Goal: Transaction & Acquisition: Book appointment/travel/reservation

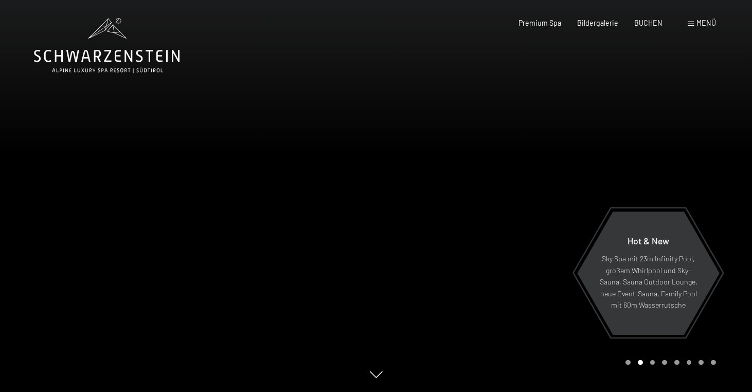
click at [626, 160] on div at bounding box center [564, 196] width 376 height 392
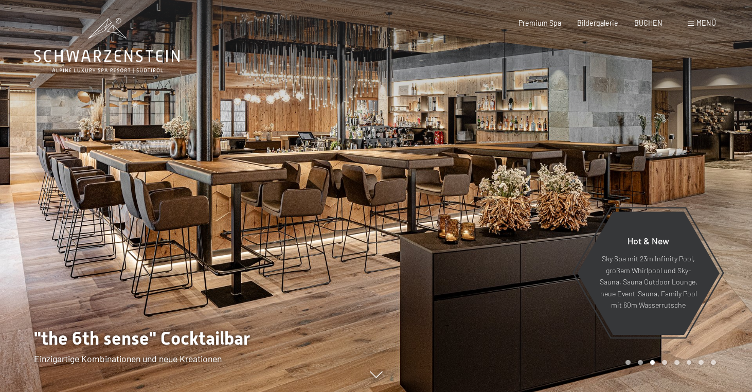
click at [626, 160] on div at bounding box center [564, 196] width 376 height 392
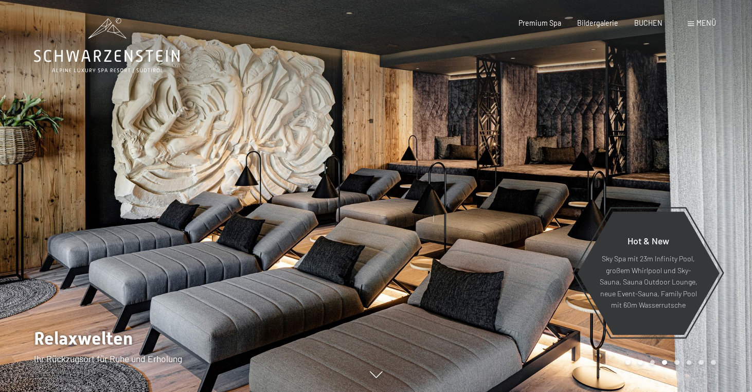
click at [697, 21] on span "Menü" at bounding box center [707, 23] width 20 height 9
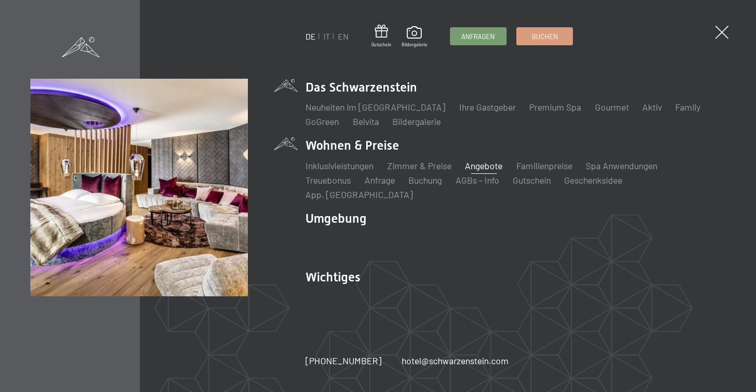
click at [478, 171] on link "Angebote" at bounding box center [484, 165] width 38 height 11
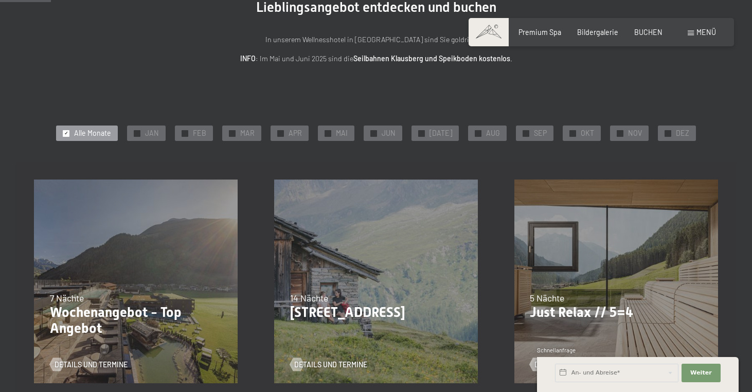
scroll to position [109, 0]
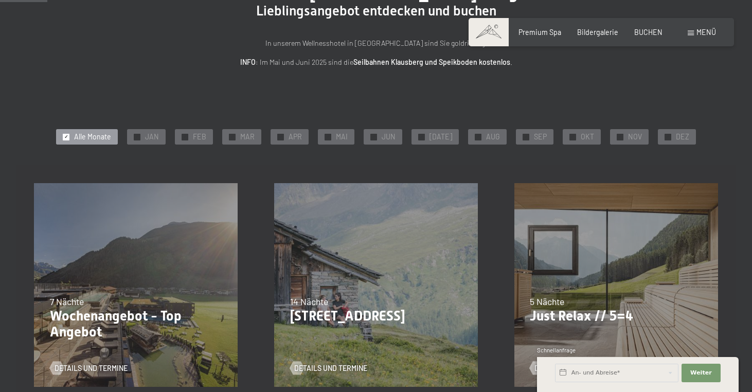
click at [651, 133] on div "✓ Alle Monate ✓ JAN ✓ FEB ✓ MAR ✓ APR ✓ MAI ✓ JUN ✓ [DATE] ✓ AUG ✓ SEP ✓ OKT ✓ …" at bounding box center [376, 137] width 684 height 20
click at [665, 135] on div "✓" at bounding box center [668, 137] width 7 height 7
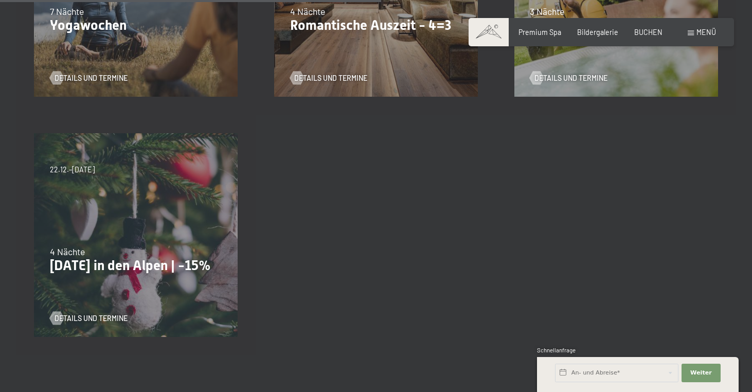
scroll to position [641, 0]
click at [88, 316] on span "Details und Termine" at bounding box center [101, 317] width 73 height 10
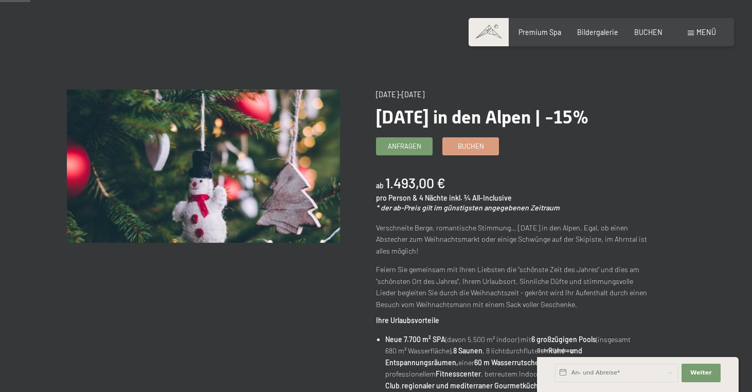
scroll to position [47, 0]
click at [454, 151] on link "Buchen" at bounding box center [471, 144] width 56 height 17
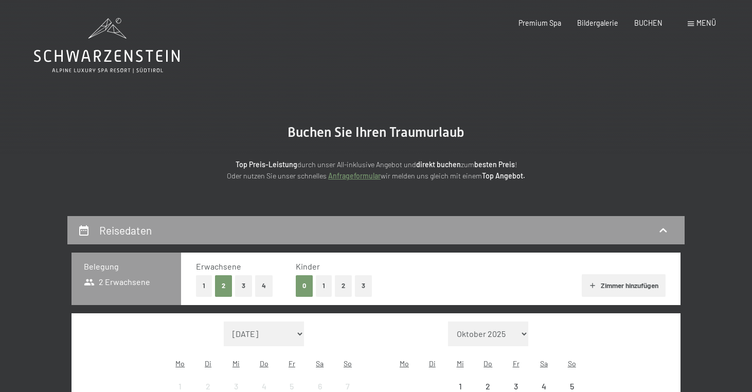
select select "[DATE]"
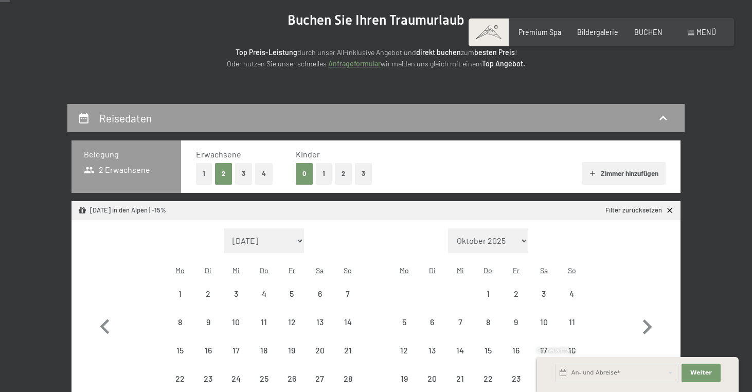
select select "[DATE]"
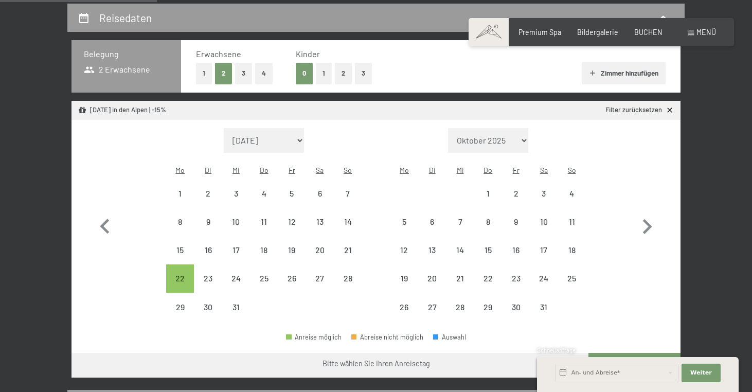
scroll to position [232, 0]
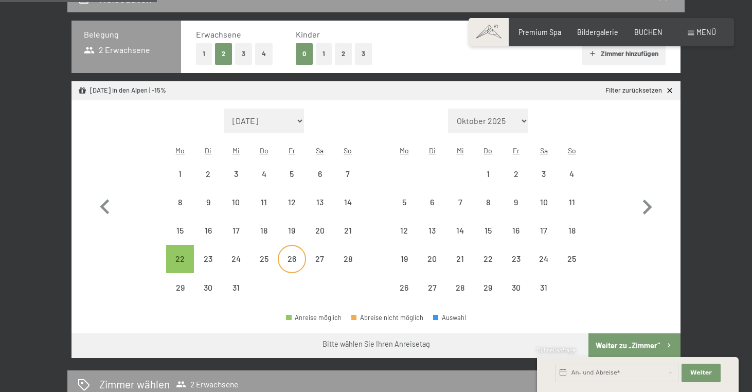
click at [298, 246] on div "26" at bounding box center [292, 259] width 26 height 26
select select "2025-12-01"
select select "2026-01-01"
click at [183, 255] on div "22" at bounding box center [180, 268] width 26 height 26
select select "2025-12-01"
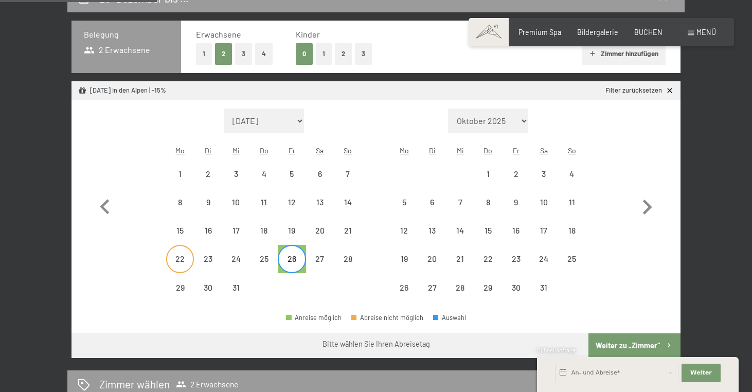
select select "2026-01-01"
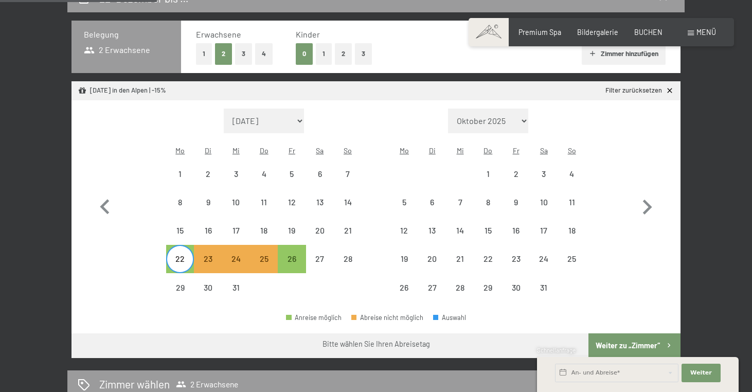
click at [628, 333] on button "Weiter zu „Zimmer“" at bounding box center [635, 345] width 92 height 25
select select "2025-12-01"
select select "2026-01-01"
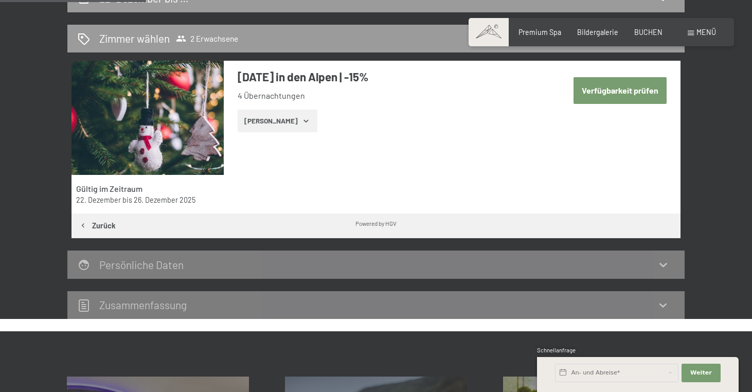
scroll to position [215, 0]
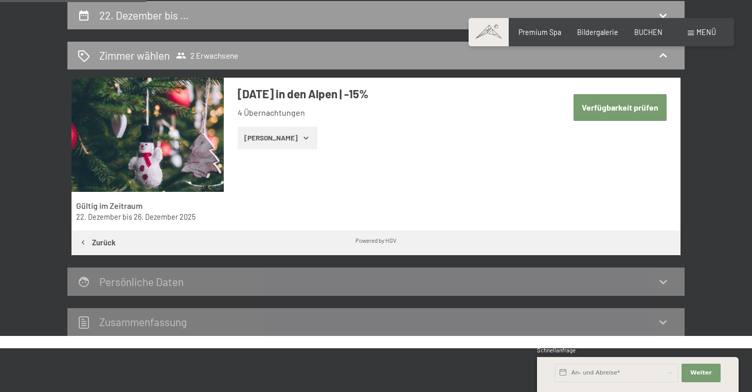
click at [288, 133] on button "Zeige Zimmer" at bounding box center [278, 138] width 80 height 23
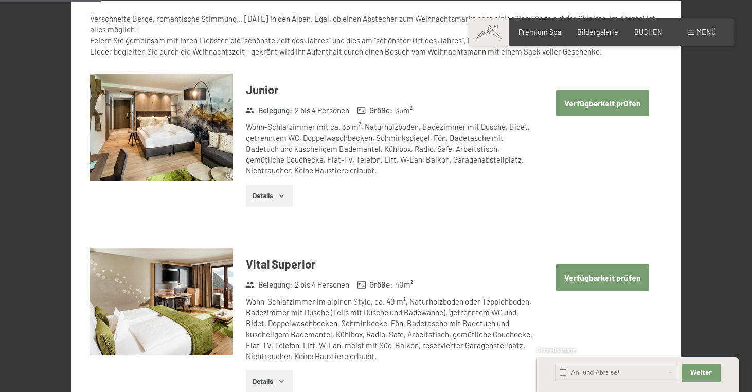
scroll to position [446, 0]
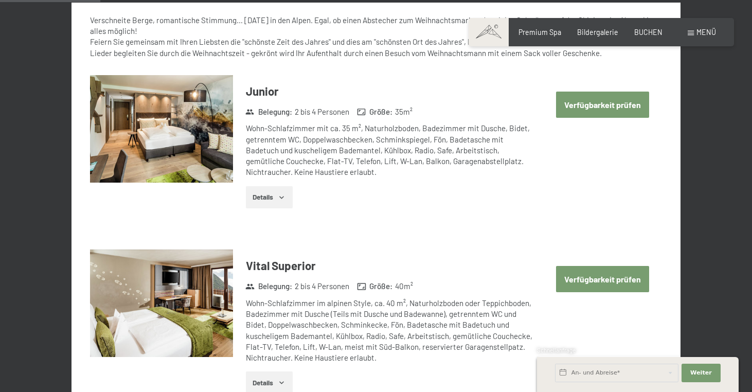
click at [604, 102] on button "Verfügbarkeit prüfen" at bounding box center [602, 105] width 93 height 26
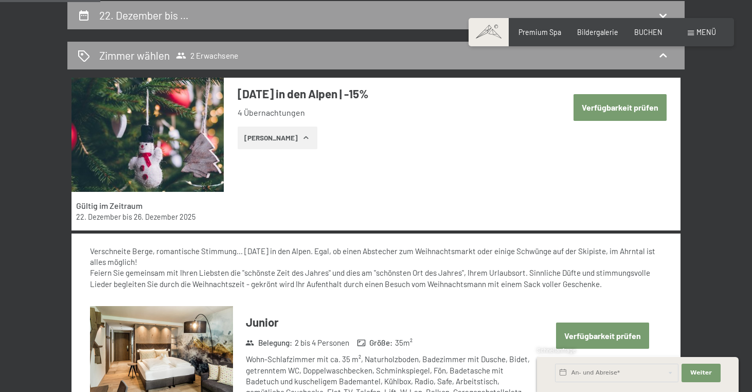
select select "2025-12-01"
select select "2026-01-01"
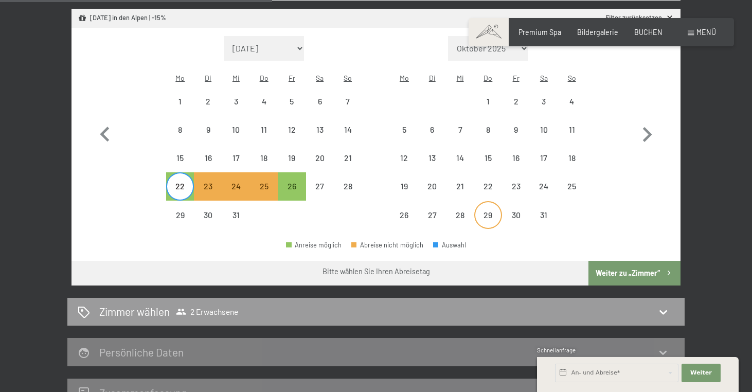
scroll to position [292, 0]
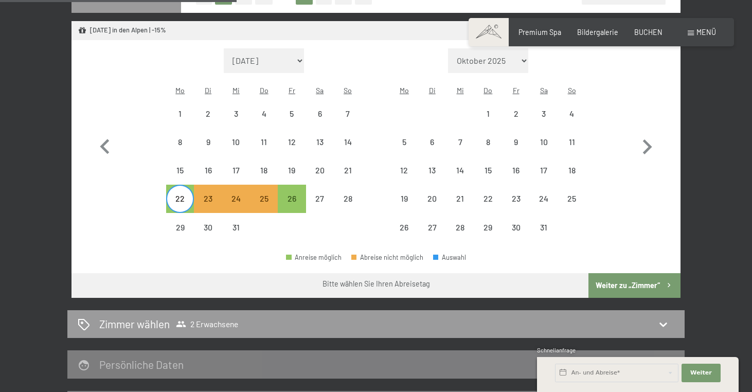
click at [180, 194] on div "22" at bounding box center [180, 207] width 26 height 26
select select "2025-12-01"
select select "2026-01-01"
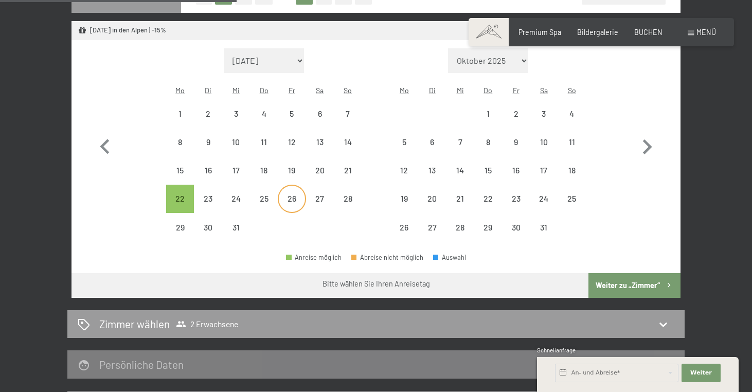
click at [289, 194] on div "26" at bounding box center [292, 207] width 26 height 26
select select "2025-12-01"
select select "2026-01-01"
click at [182, 194] on div "22" at bounding box center [180, 207] width 26 height 26
select select "2025-12-01"
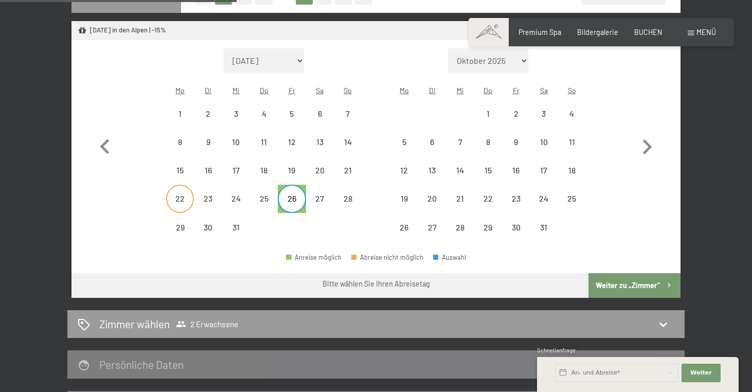
select select "2026-01-01"
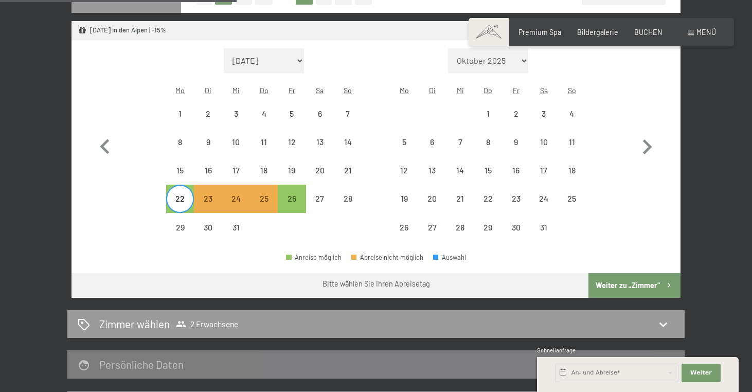
click at [620, 273] on button "Weiter zu „Zimmer“" at bounding box center [635, 285] width 92 height 25
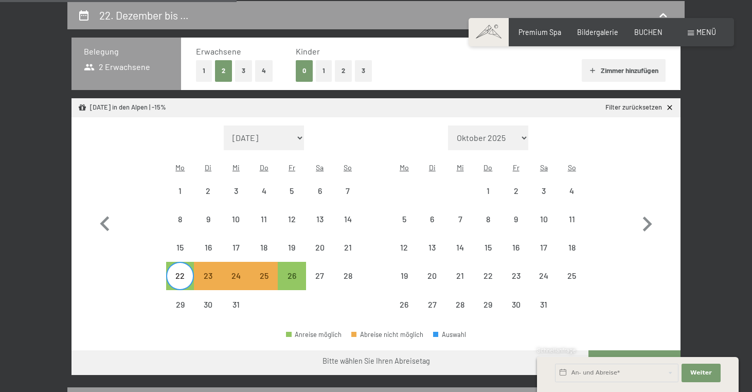
select select "2025-12-01"
select select "2026-01-01"
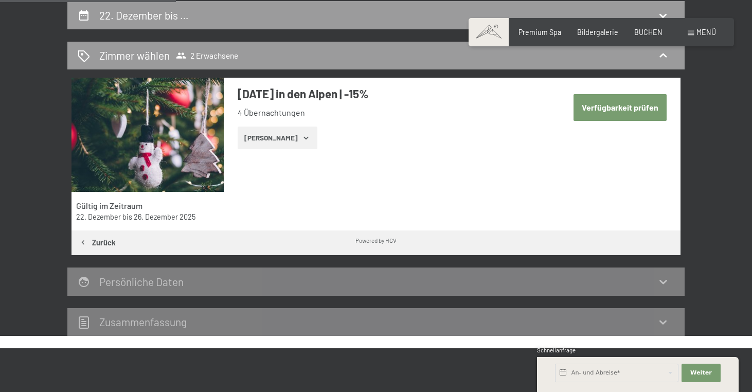
click at [654, 37] on div "Buchen Anfragen Premium Spa Bildergalerie BUCHEN Menü DE IT EN Gutschein Bilder…" at bounding box center [601, 32] width 229 height 10
click at [652, 34] on span "BUCHEN" at bounding box center [648, 30] width 28 height 9
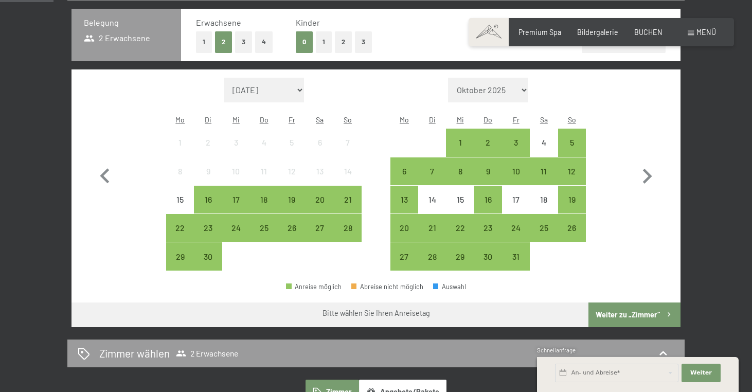
scroll to position [236, 0]
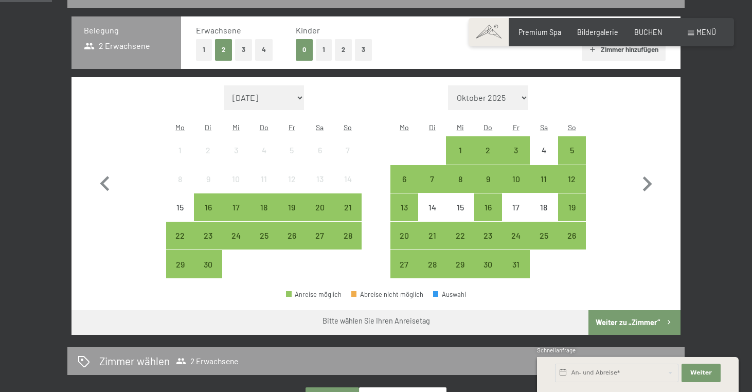
select select "2025-12-01"
select select "2026-01-01"
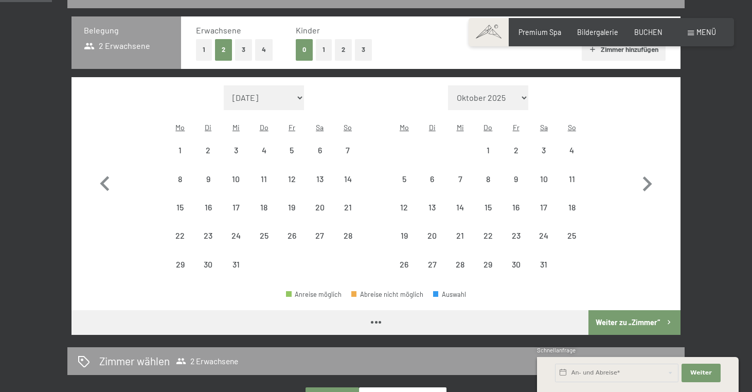
select select "2025-12-01"
select select "2026-01-01"
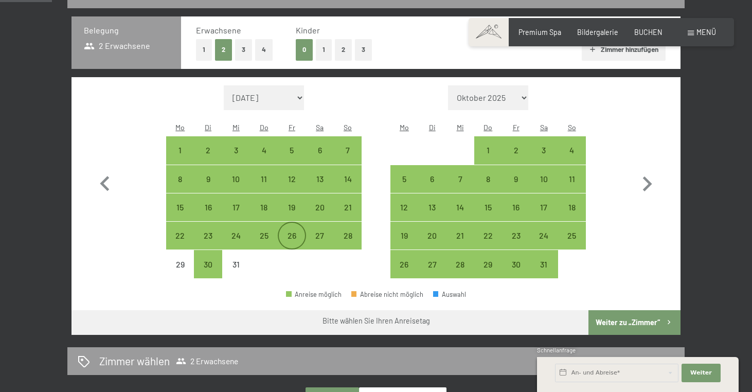
click at [283, 232] on div "26" at bounding box center [292, 245] width 26 height 26
select select "2025-12-01"
select select "2026-01-01"
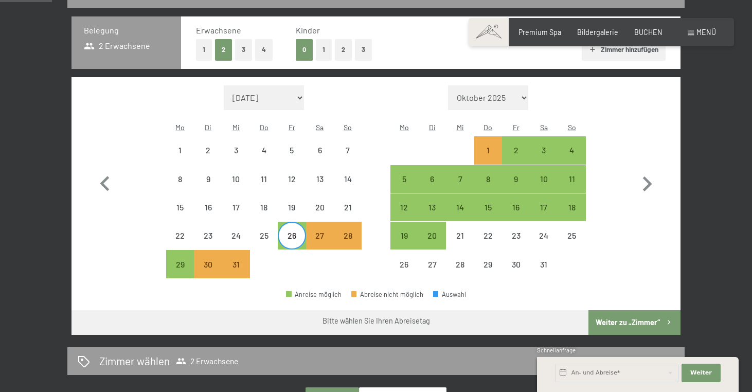
click at [290, 228] on span "Einwilligung Marketing*" at bounding box center [318, 225] width 85 height 10
click at [271, 228] on input "Einwilligung Marketing*" at bounding box center [266, 225] width 10 height 10
checkbox input "false"
click at [331, 232] on div "27" at bounding box center [320, 245] width 26 height 26
select select "2025-12-01"
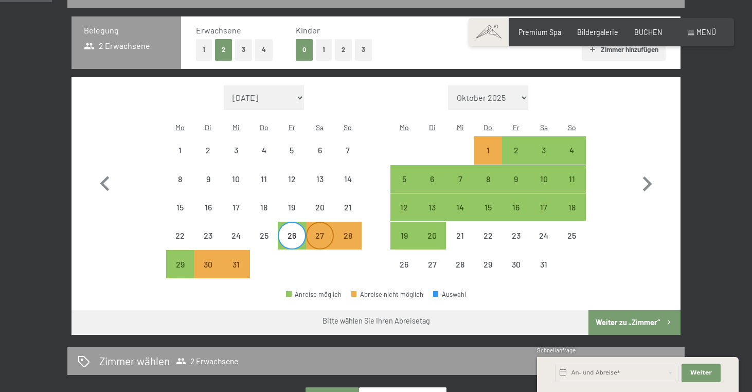
select select "2026-01-01"
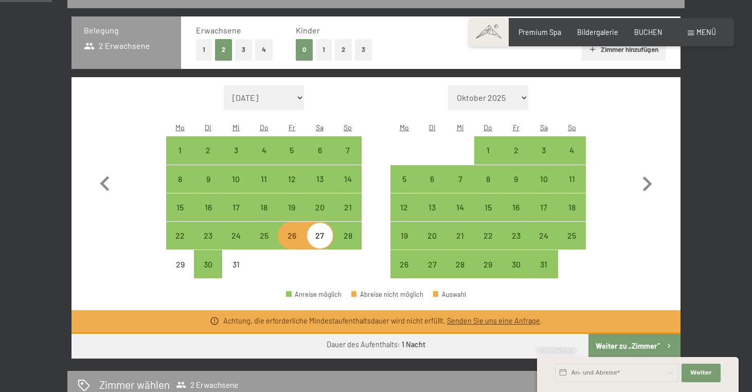
click at [324, 232] on div "27" at bounding box center [320, 245] width 26 height 26
select select "2025-12-01"
select select "2026-01-01"
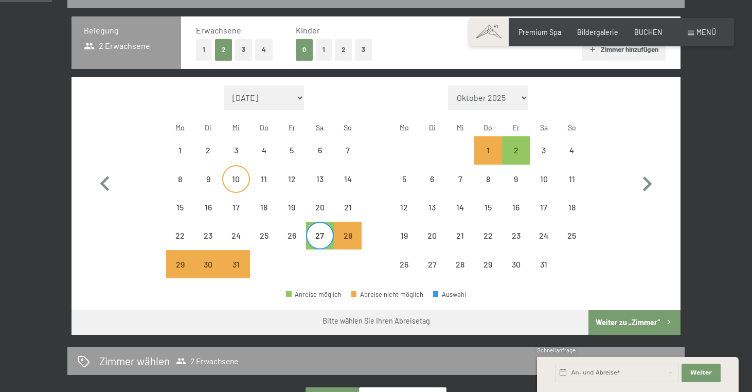
click at [244, 175] on div "10" at bounding box center [236, 188] width 26 height 26
select select "2025-12-01"
select select "2026-01-01"
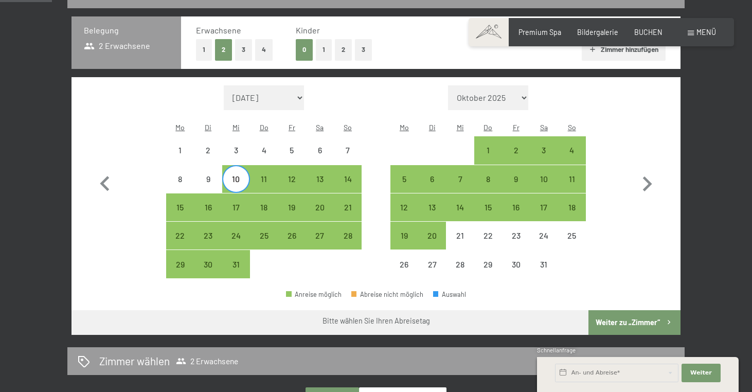
click at [238, 175] on div "10" at bounding box center [236, 188] width 26 height 26
select select "2025-12-01"
select select "2026-01-01"
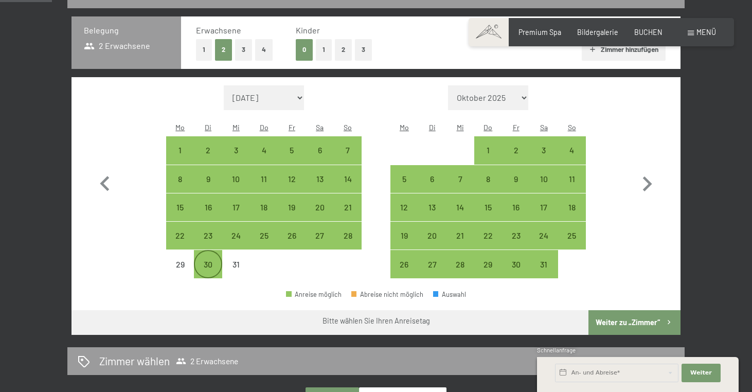
click at [215, 260] on div "30" at bounding box center [208, 273] width 26 height 26
select select "2025-12-01"
select select "2026-01-01"
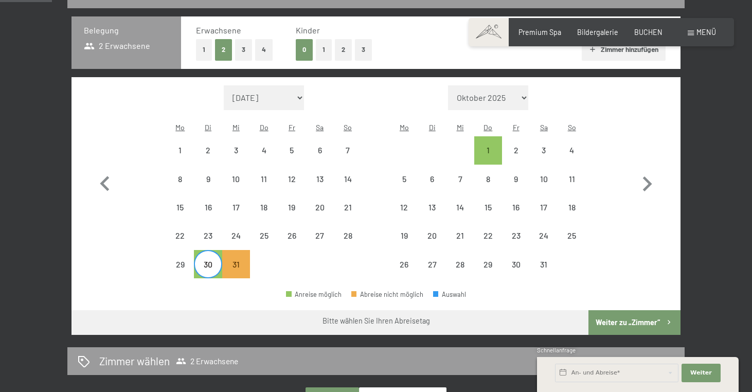
click at [206, 260] on div "30" at bounding box center [208, 273] width 26 height 26
select select "2025-12-01"
select select "2026-01-01"
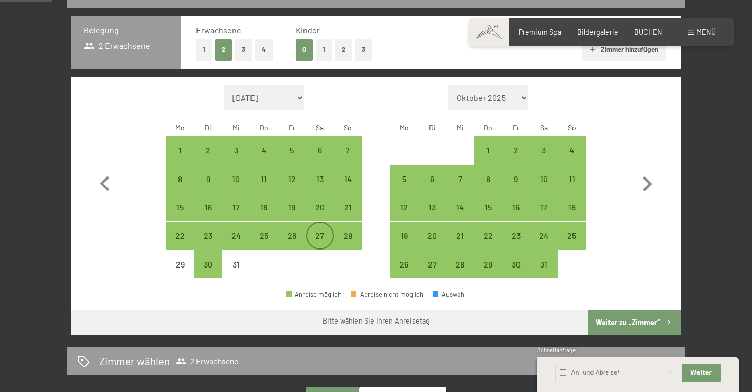
click at [317, 223] on div "27" at bounding box center [320, 236] width 26 height 26
select select "2025-12-01"
select select "2026-01-01"
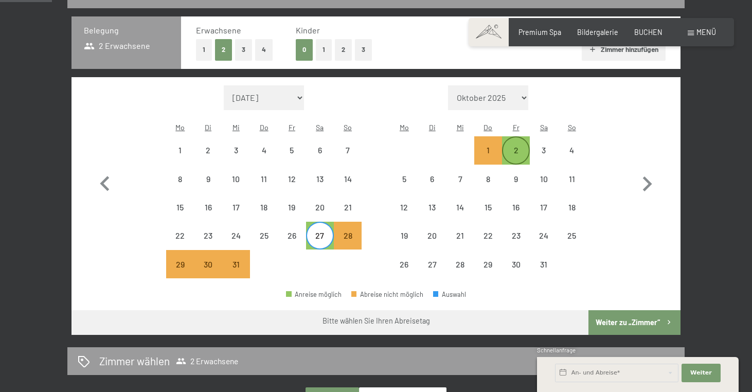
click at [524, 146] on div "2" at bounding box center [516, 159] width 26 height 26
select select "2025-12-01"
select select "2026-01-01"
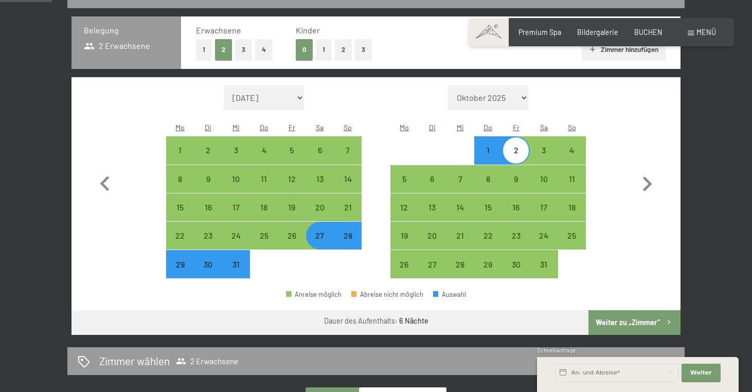
click at [509, 146] on div "2" at bounding box center [516, 159] width 26 height 26
select select "2025-12-01"
select select "2026-01-01"
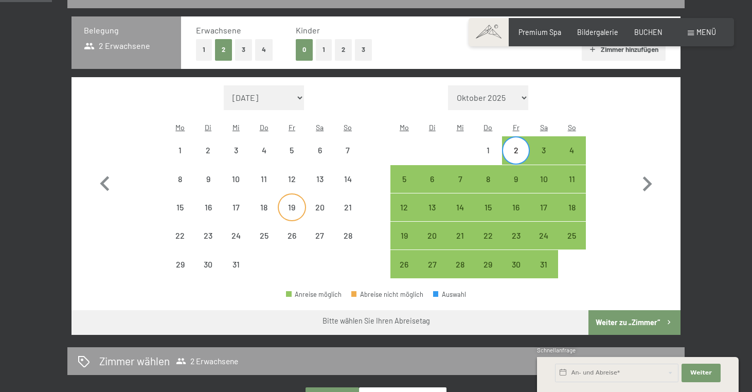
click at [300, 203] on div "19" at bounding box center [292, 216] width 26 height 26
select select "2025-12-01"
select select "2026-01-01"
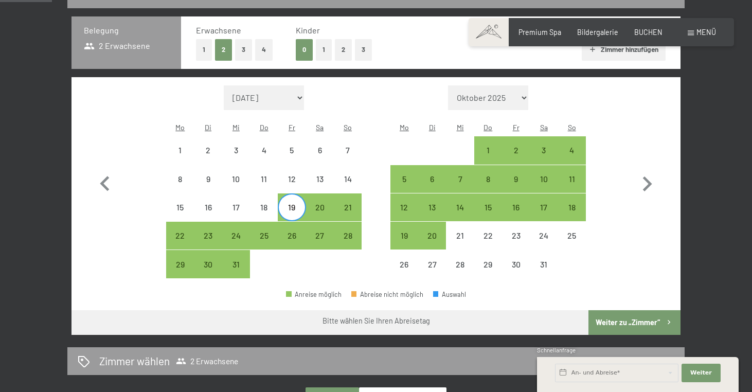
click at [296, 203] on div "19" at bounding box center [292, 216] width 26 height 26
select select "2025-12-01"
select select "2026-01-01"
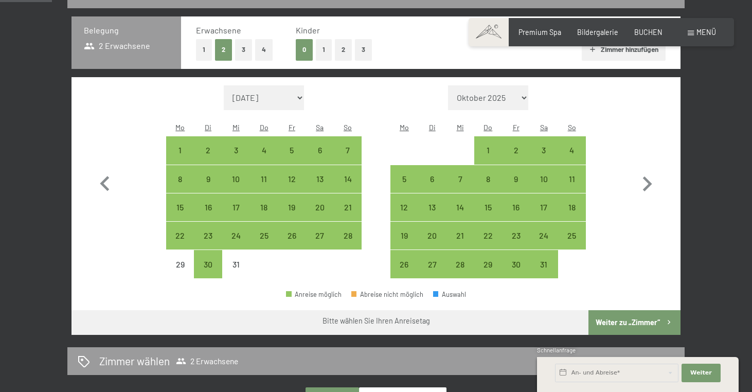
click at [344, 223] on span "Einwilligung Marketing*" at bounding box center [318, 225] width 85 height 10
click at [271, 223] on input "Einwilligung Marketing*" at bounding box center [266, 225] width 10 height 10
checkbox input "false"
click at [352, 232] on div "28" at bounding box center [348, 245] width 26 height 26
select select "2025-12-01"
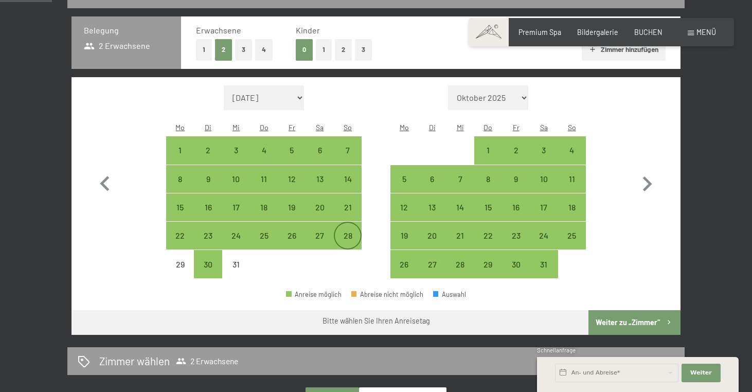
select select "2026-01-01"
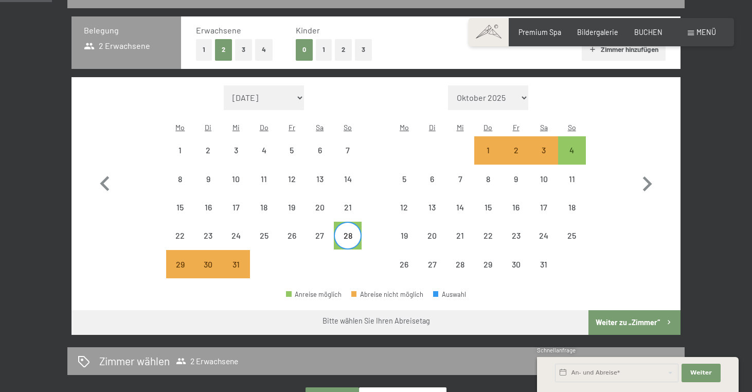
click at [337, 227] on span "Einwilligung Marketing*" at bounding box center [318, 225] width 85 height 10
click at [271, 227] on input "Einwilligung Marketing*" at bounding box center [266, 225] width 10 height 10
click at [347, 222] on span "Einwilligung Marketing*" at bounding box center [318, 225] width 85 height 10
click at [271, 222] on input "Einwilligung Marketing*" at bounding box center [266, 225] width 10 height 10
checkbox input "false"
